Goal: Task Accomplishment & Management: Manage account settings

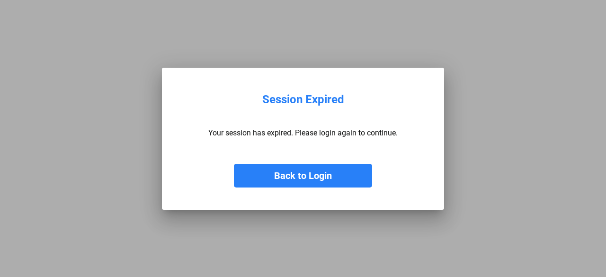
click at [307, 173] on button "Back to Login" at bounding box center [303, 176] width 138 height 24
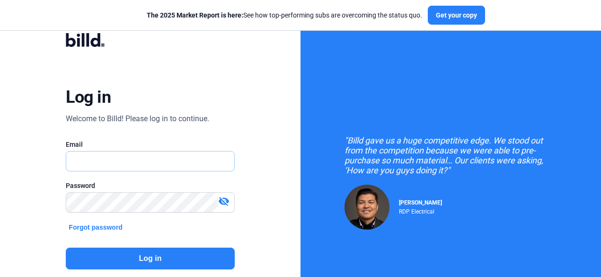
type input "[EMAIL_ADDRESS][DOMAIN_NAME]"
click at [159, 254] on button "Log in" at bounding box center [150, 258] width 168 height 22
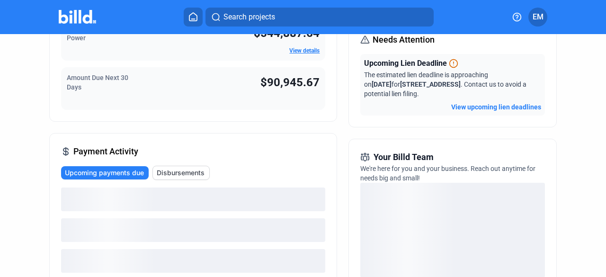
scroll to position [142, 0]
